Goal: Task Accomplishment & Management: Manage account settings

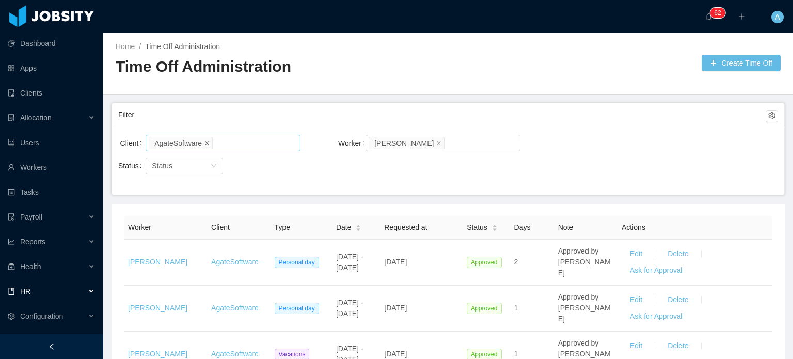
click at [204, 144] on icon "icon: close" at bounding box center [206, 142] width 5 height 5
click at [441, 142] on icon "icon: close" at bounding box center [438, 142] width 5 height 5
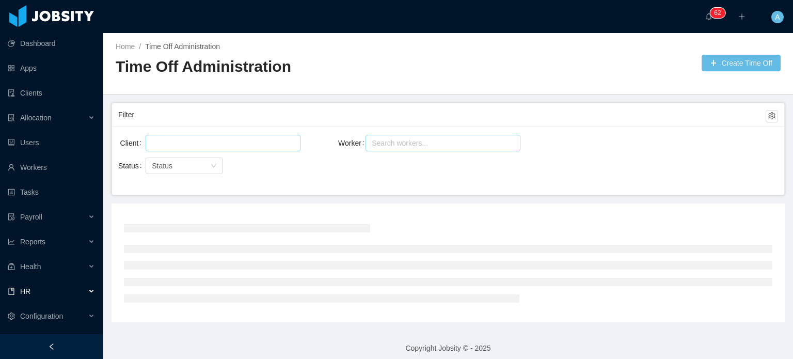
click at [254, 143] on div at bounding box center [222, 142] width 146 height 15
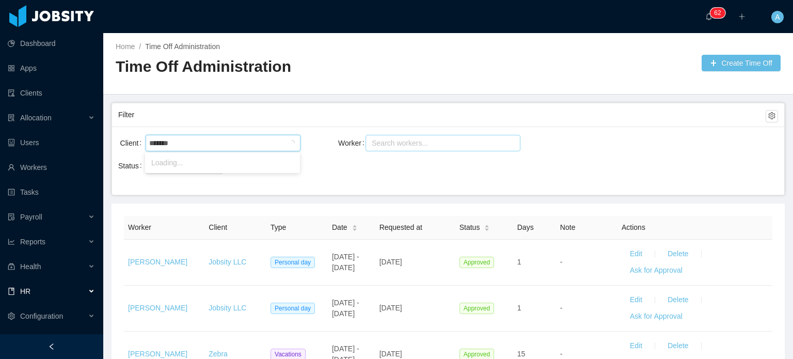
type input "********"
click at [203, 163] on li "Signpost" at bounding box center [222, 162] width 155 height 17
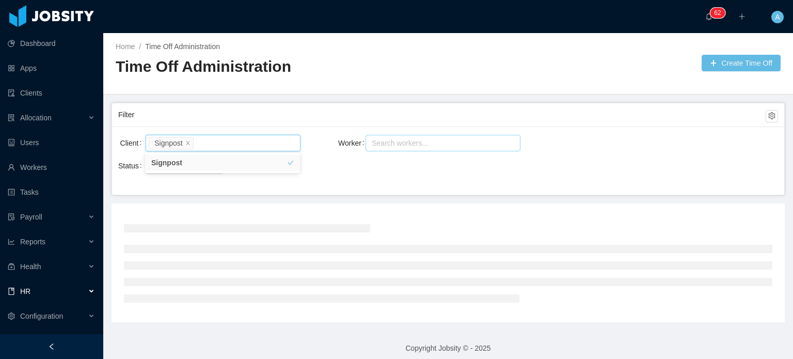
click at [380, 141] on div "Search workers..." at bounding box center [438, 143] width 133 height 10
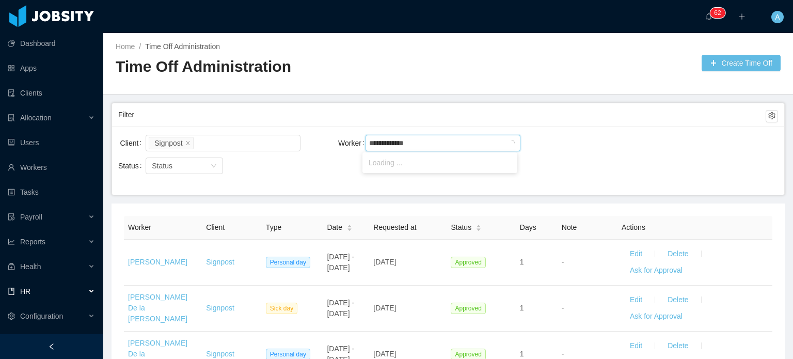
type input "**********"
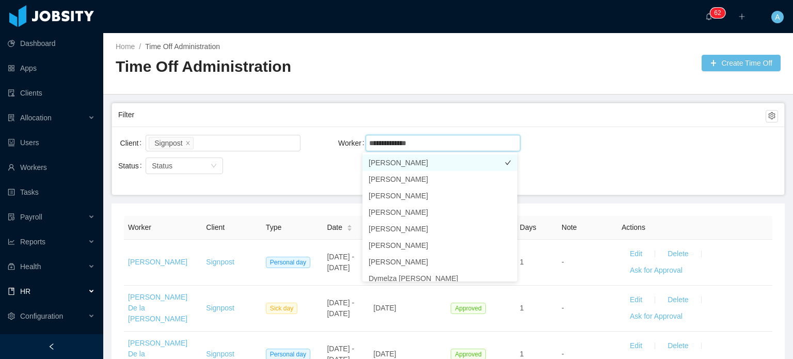
click at [425, 164] on li "[PERSON_NAME]" at bounding box center [439, 162] width 155 height 17
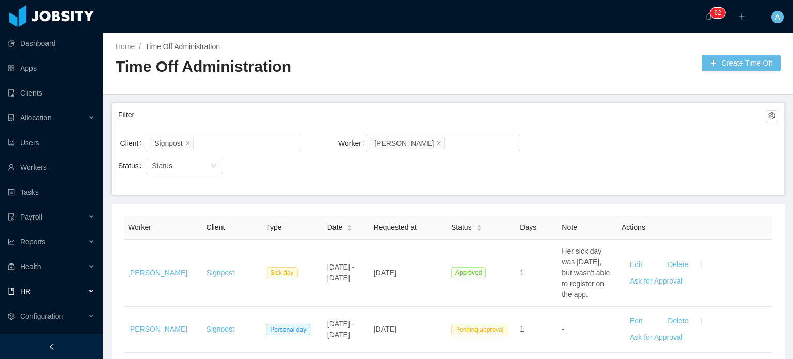
click at [632, 148] on div "Client Signpost Worker Search workers... [PERSON_NAME]" at bounding box center [448, 149] width 660 height 33
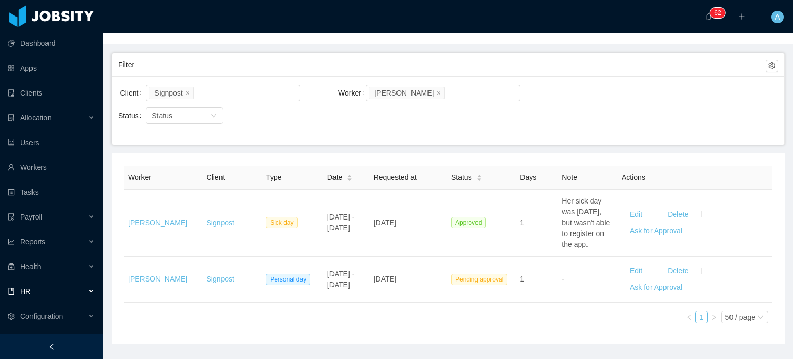
scroll to position [52, 0]
click at [436, 91] on icon "icon: close" at bounding box center [438, 90] width 5 height 5
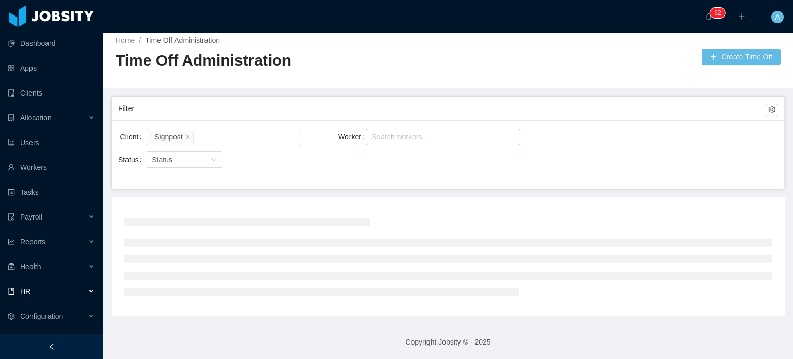
click at [413, 137] on div "Search workers..." at bounding box center [438, 137] width 133 height 10
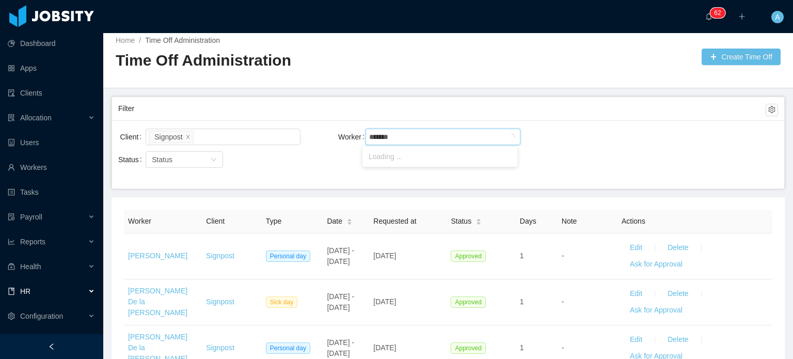
type input "********"
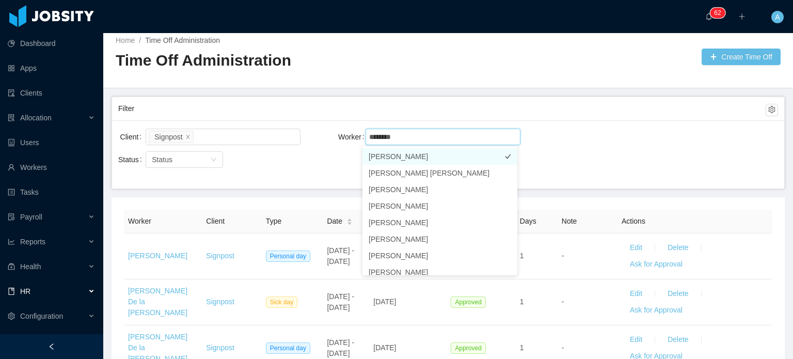
click at [410, 158] on li "[PERSON_NAME]" at bounding box center [439, 156] width 155 height 17
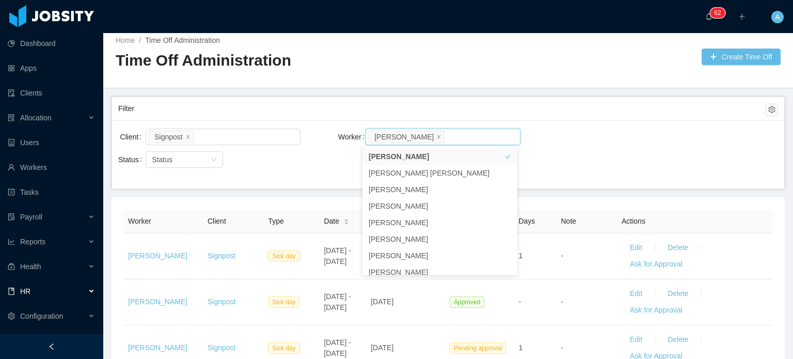
click at [568, 145] on div "Client Signpost Worker Search workers... [PERSON_NAME]" at bounding box center [448, 142] width 660 height 33
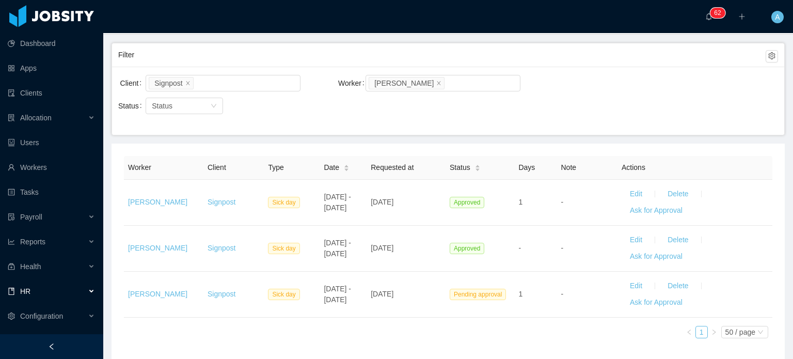
scroll to position [103, 0]
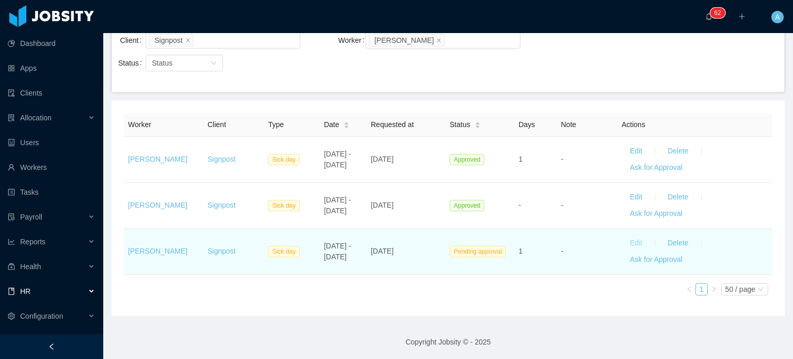
click at [624, 243] on button "Edit" at bounding box center [635, 243] width 29 height 17
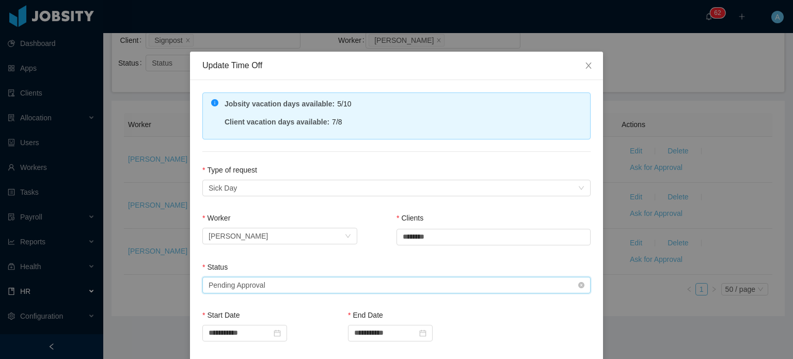
click at [329, 285] on div "Select status Pending Approval" at bounding box center [393, 284] width 369 height 15
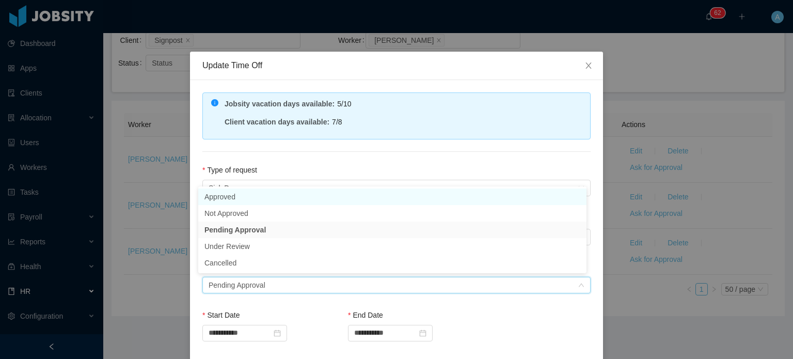
click at [223, 192] on li "Approved" at bounding box center [392, 196] width 388 height 17
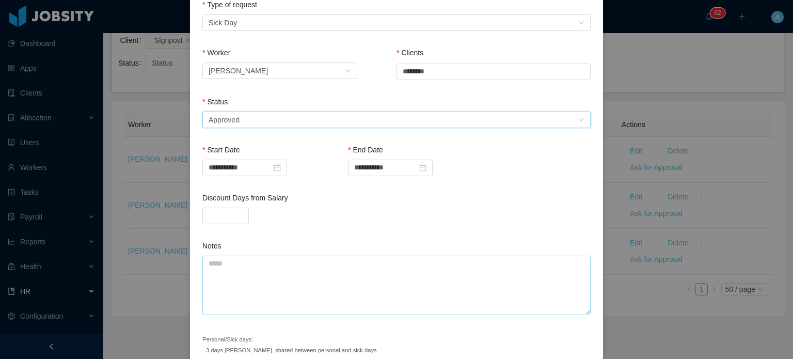
scroll to position [212, 0]
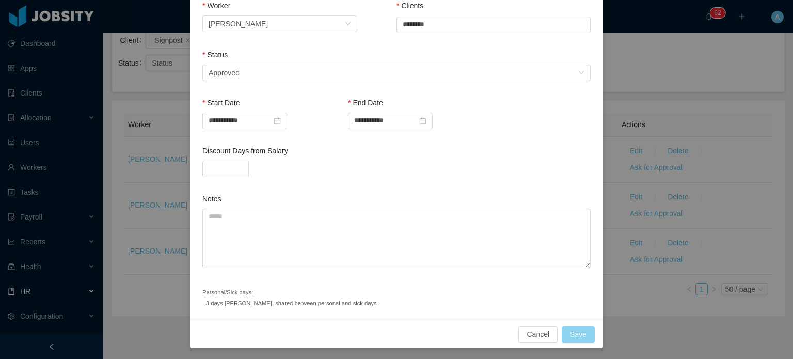
click at [581, 328] on button "Save" at bounding box center [578, 334] width 33 height 17
